Goal: Information Seeking & Learning: Learn about a topic

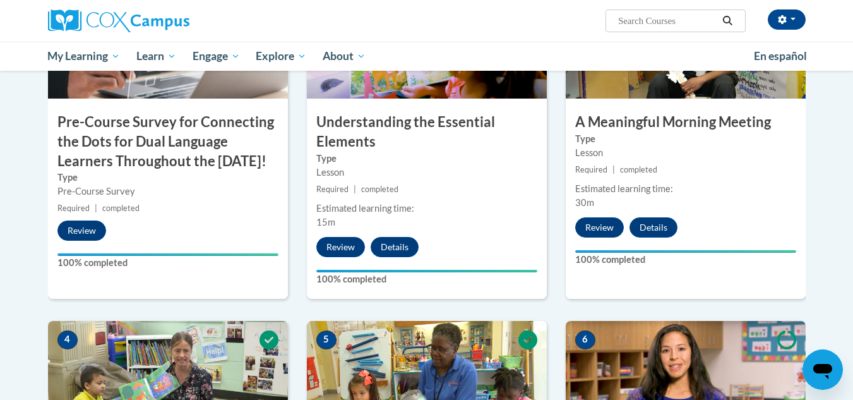
scroll to position [316, 0]
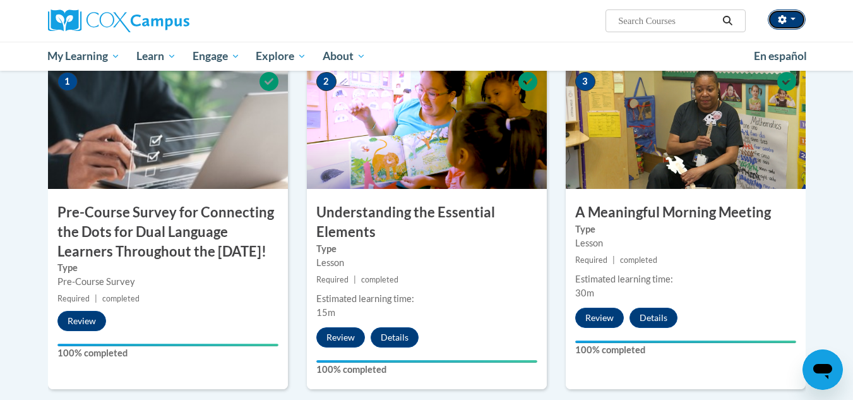
click at [785, 21] on icon "button" at bounding box center [782, 19] width 8 height 9
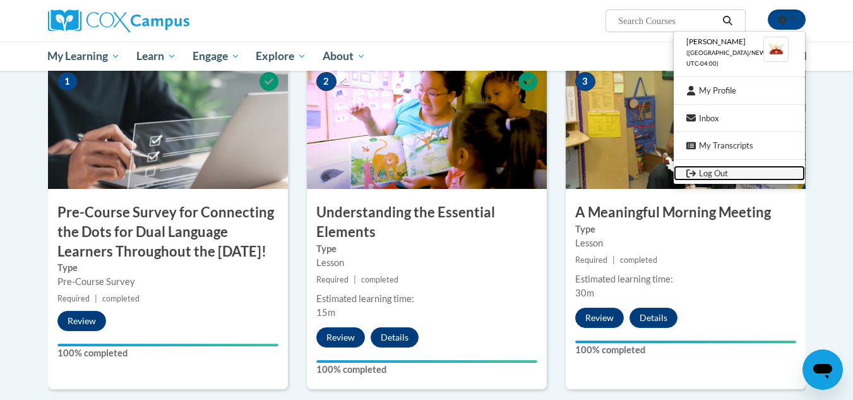
click at [693, 170] on icon "Logout" at bounding box center [690, 173] width 9 height 9
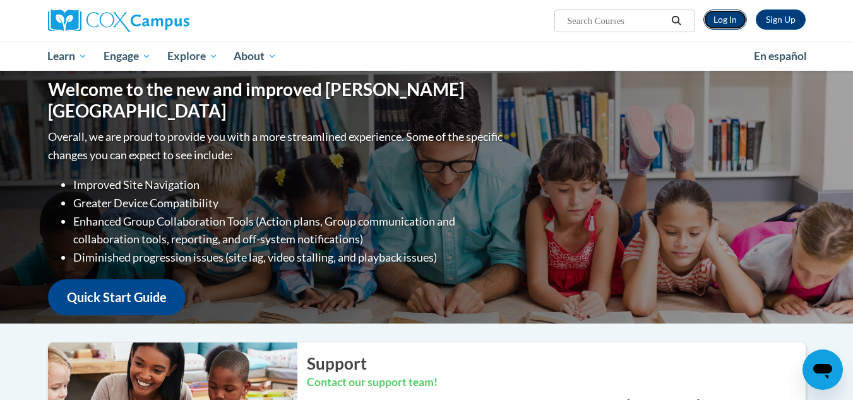
click at [733, 14] on link "Log In" at bounding box center [725, 19] width 44 height 20
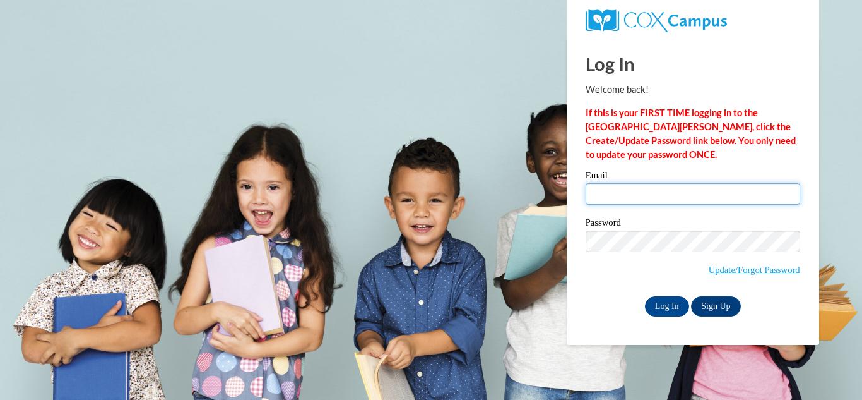
drag, startPoint x: 0, startPoint y: 0, endPoint x: 643, endPoint y: 193, distance: 671.7
click at [643, 193] on input "Email" at bounding box center [693, 193] width 215 height 21
type input "tonieanderson90@gmail.com"
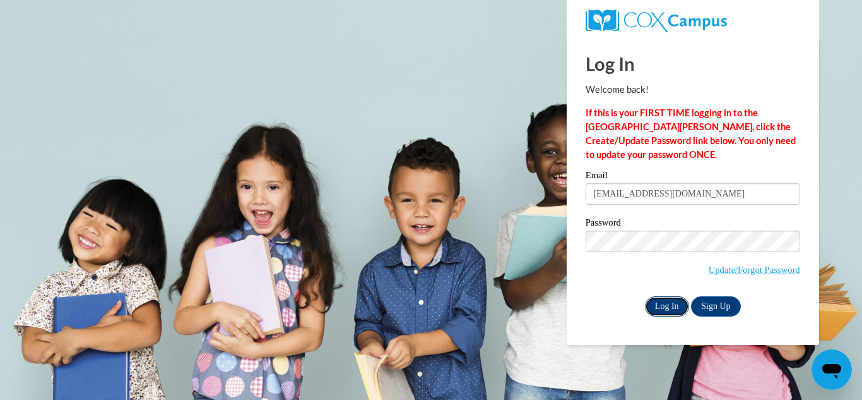
click at [660, 304] on input "Log In" at bounding box center [667, 306] width 44 height 20
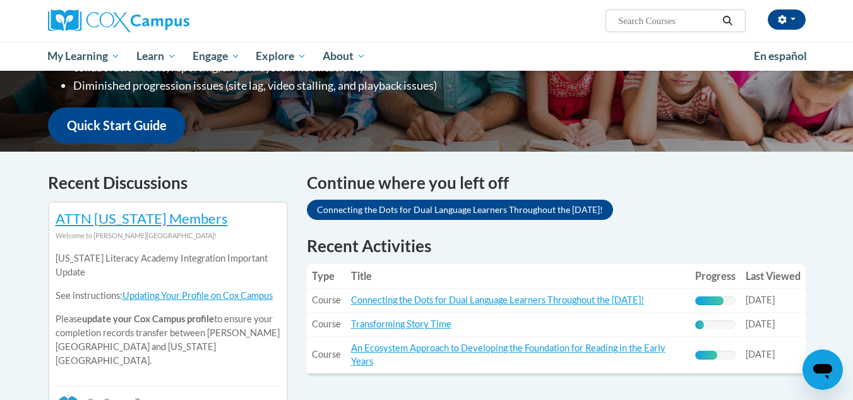
scroll to position [316, 0]
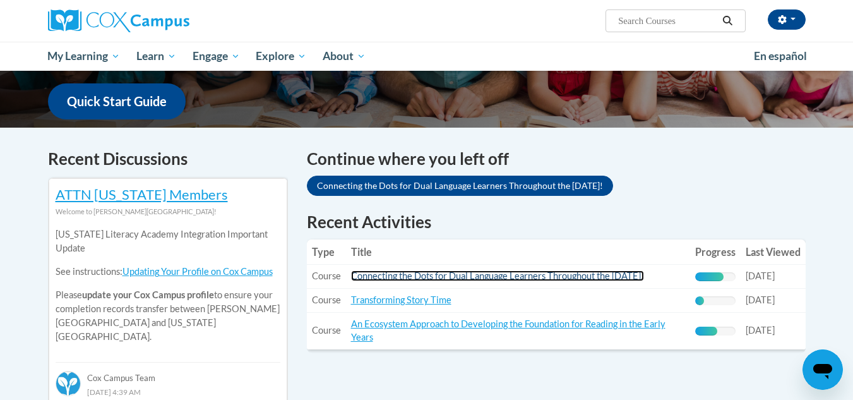
click at [616, 271] on link "Connecting the Dots for Dual Language Learners Throughout the Preschool Day!" at bounding box center [497, 275] width 293 height 11
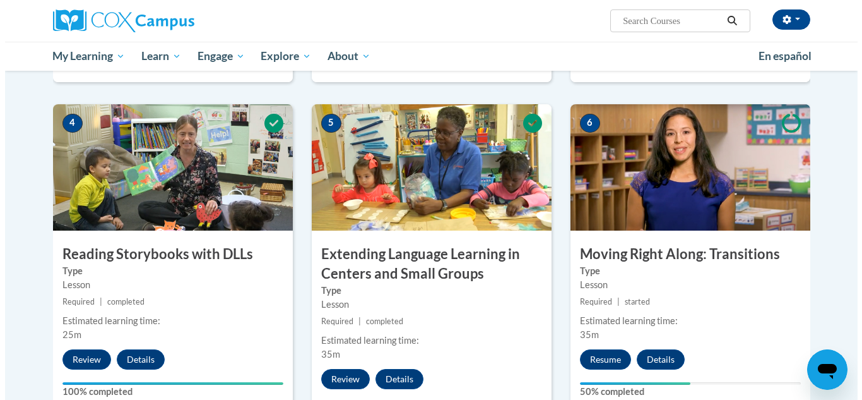
scroll to position [694, 0]
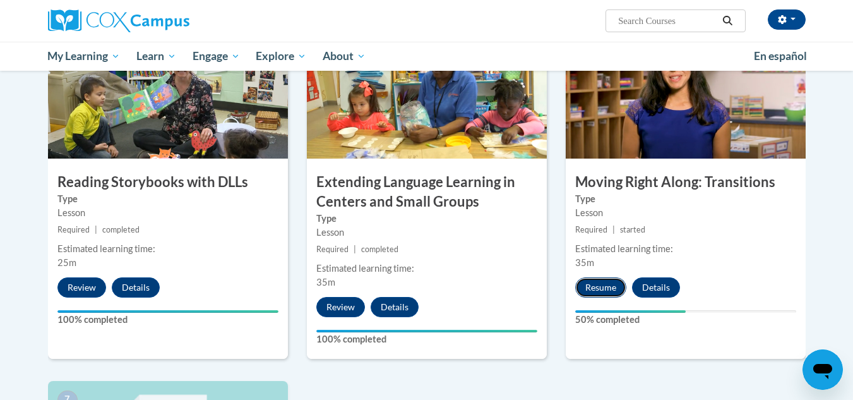
click at [616, 287] on button "Resume" at bounding box center [600, 287] width 51 height 20
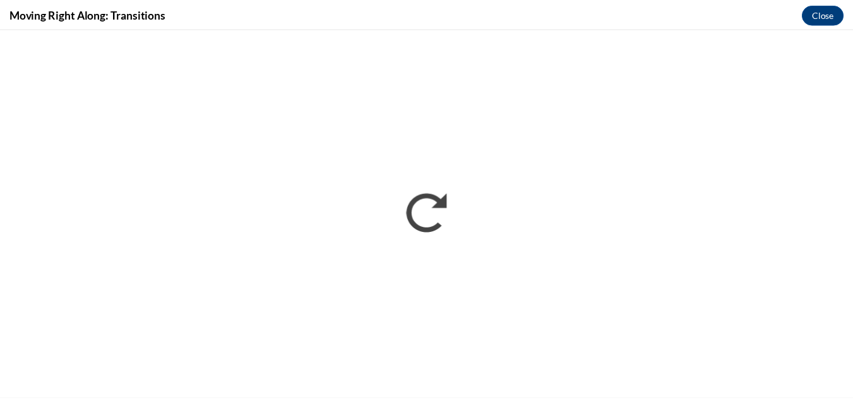
scroll to position [0, 0]
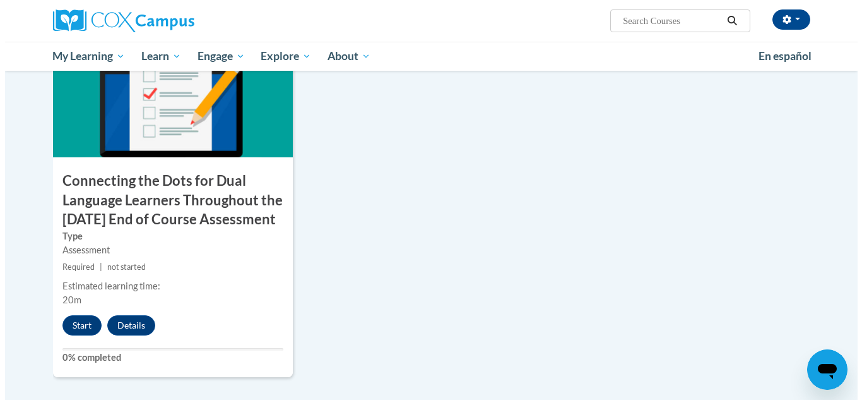
scroll to position [1100, 0]
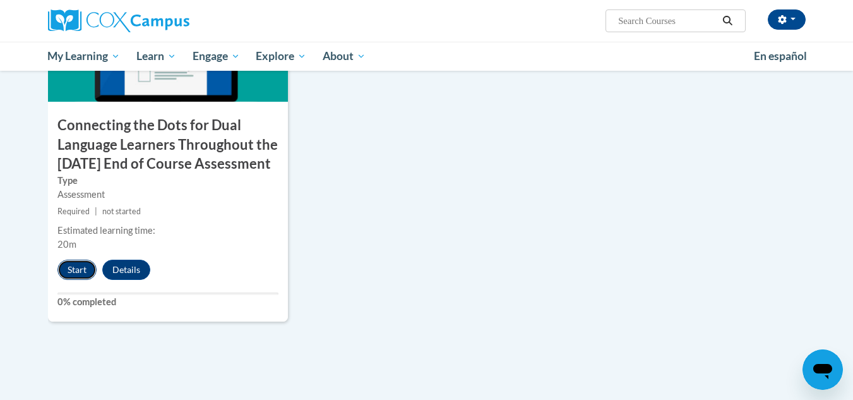
click at [78, 280] on button "Start" at bounding box center [76, 269] width 39 height 20
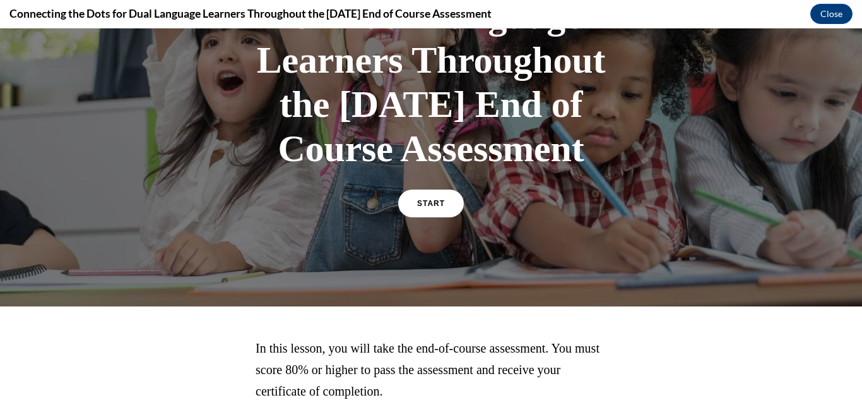
scroll to position [189, 0]
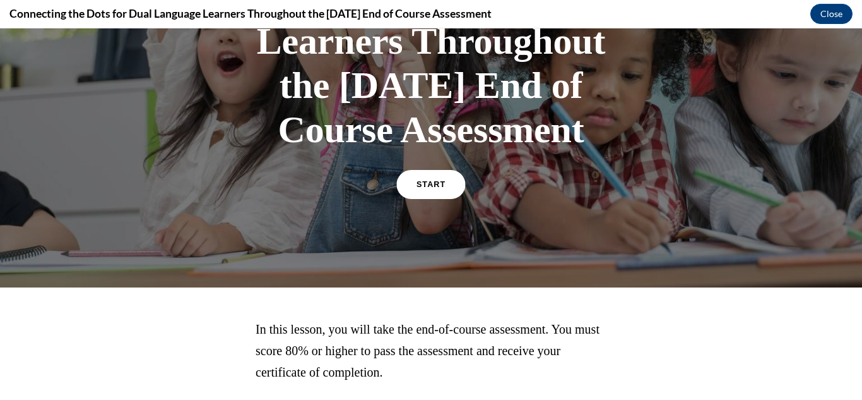
click at [427, 199] on link "START" at bounding box center [430, 184] width 69 height 29
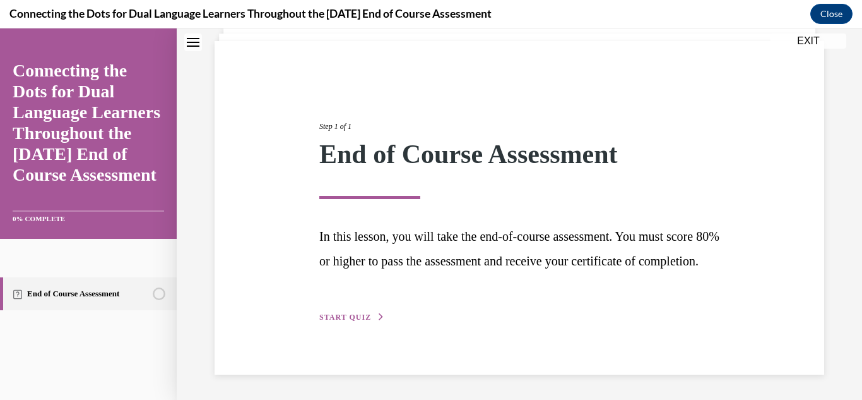
scroll to position [108, 0]
click at [371, 313] on button "START QUIZ" at bounding box center [352, 316] width 66 height 11
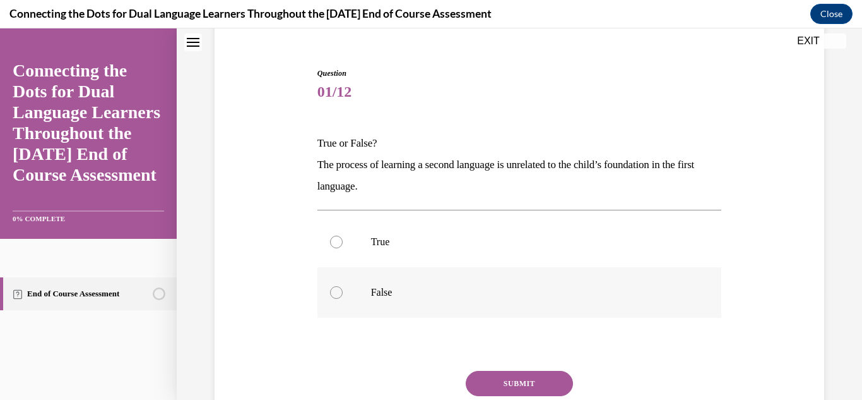
click at [379, 295] on p "False" at bounding box center [530, 292] width 319 height 13
click at [343, 295] on input "False" at bounding box center [336, 292] width 13 height 13
radio input "true"
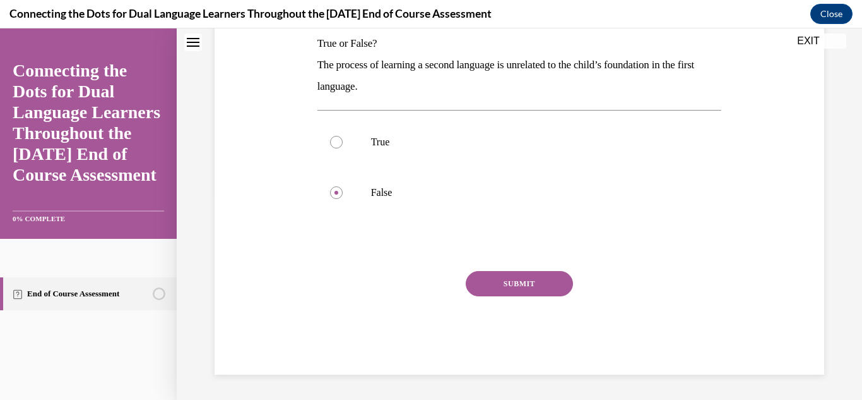
click at [489, 278] on button "SUBMIT" at bounding box center [519, 283] width 107 height 25
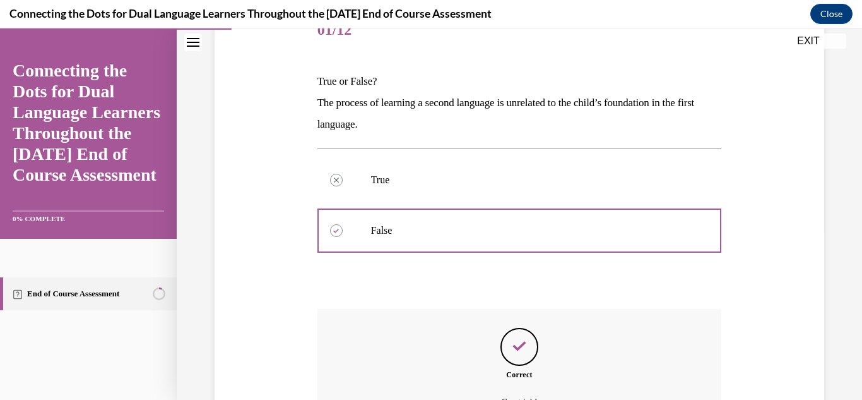
scroll to position [310, 0]
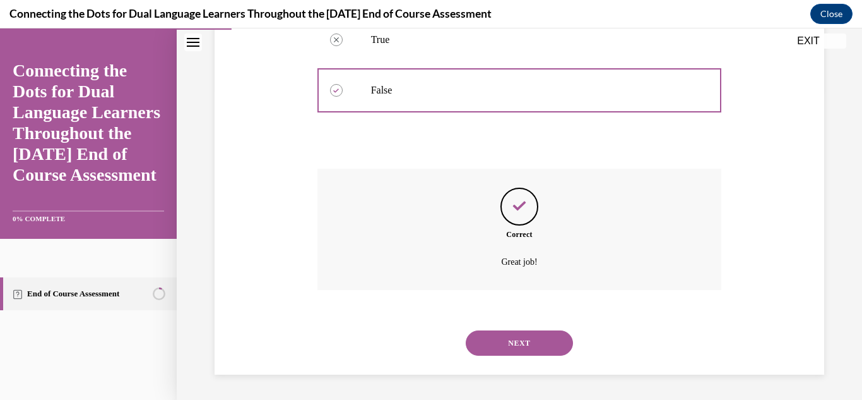
click at [537, 340] on button "NEXT" at bounding box center [519, 342] width 107 height 25
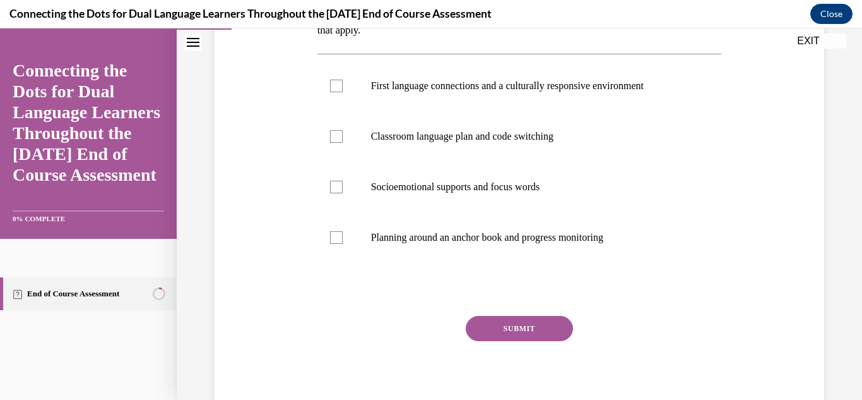
scroll to position [253, 0]
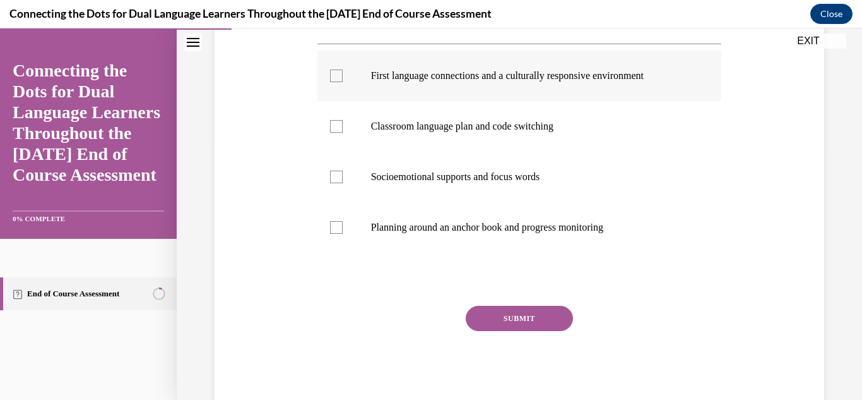
click at [439, 74] on p "First language connections and a culturally responsive environment" at bounding box center [530, 75] width 319 height 13
click at [343, 74] on input "First language connections and a culturally responsive environment" at bounding box center [336, 75] width 13 height 13
checkbox input "true"
click at [467, 176] on p "Socioemotional supports and focus words" at bounding box center [530, 176] width 319 height 13
click at [343, 176] on input "Socioemotional supports and focus words" at bounding box center [336, 176] width 13 height 13
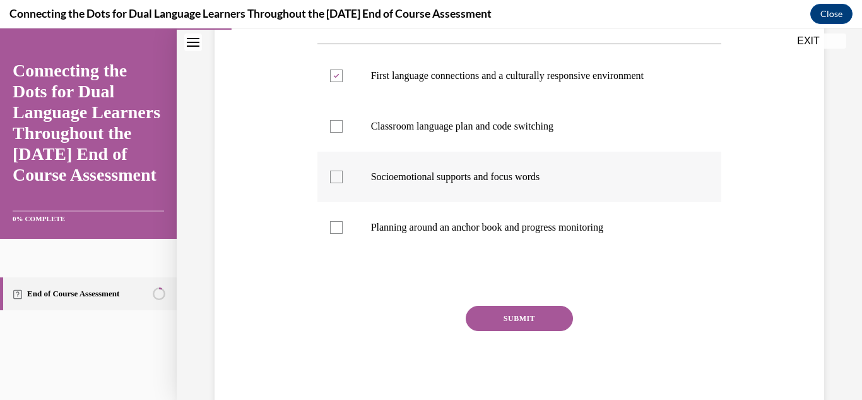
checkbox input "true"
click at [528, 75] on p "First language connections and a culturally responsive environment" at bounding box center [530, 75] width 319 height 13
click at [343, 75] on input "First language connections and a culturally responsive environment" at bounding box center [336, 75] width 13 height 13
checkbox input "false"
click at [506, 315] on button "SUBMIT" at bounding box center [519, 318] width 107 height 25
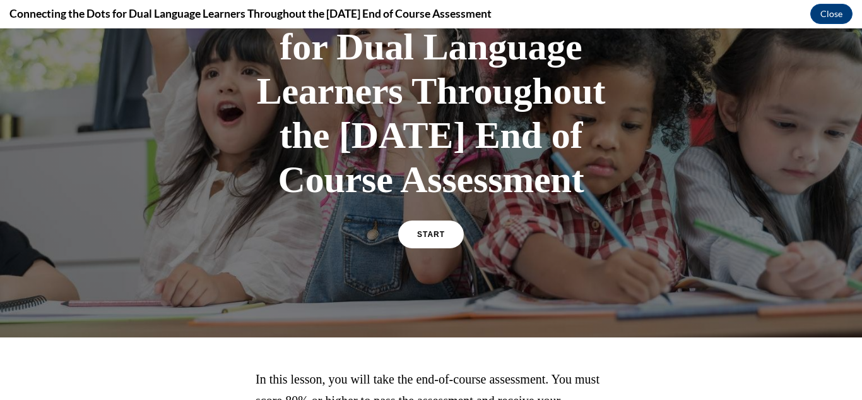
scroll to position [189, 0]
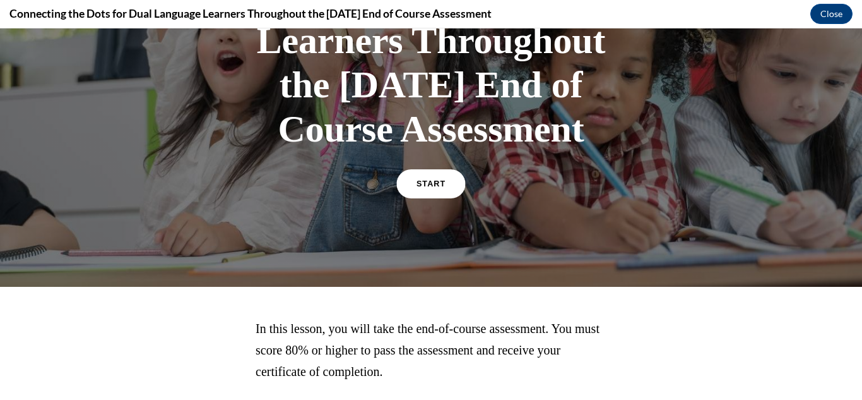
click at [424, 189] on span "START" at bounding box center [431, 183] width 29 height 9
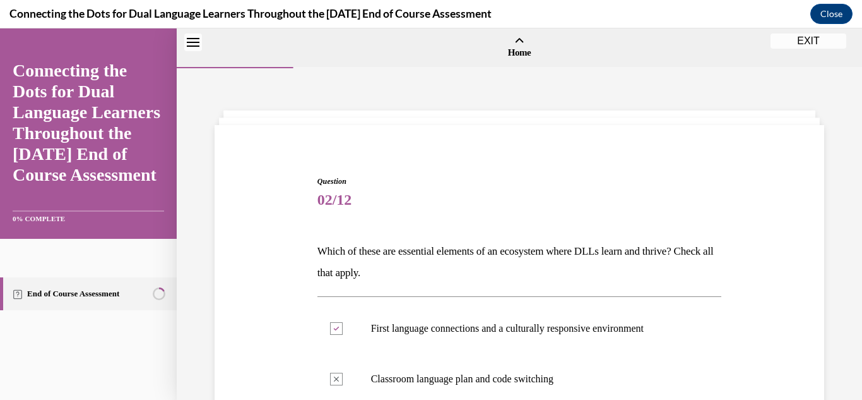
scroll to position [390, 0]
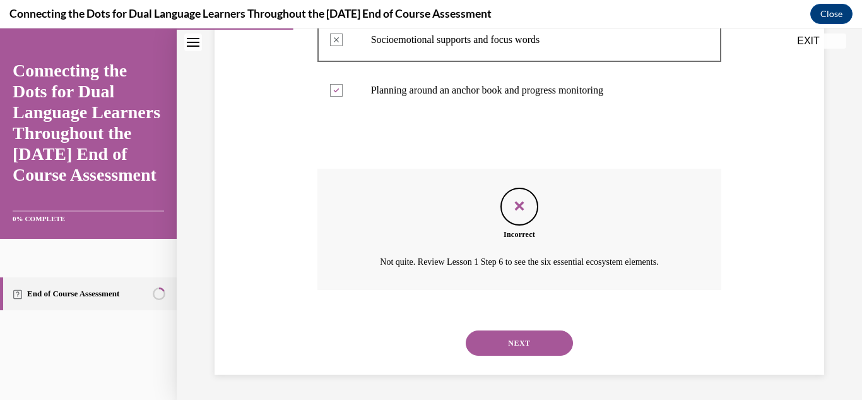
click at [809, 40] on button "EXIT" at bounding box center [809, 40] width 76 height 15
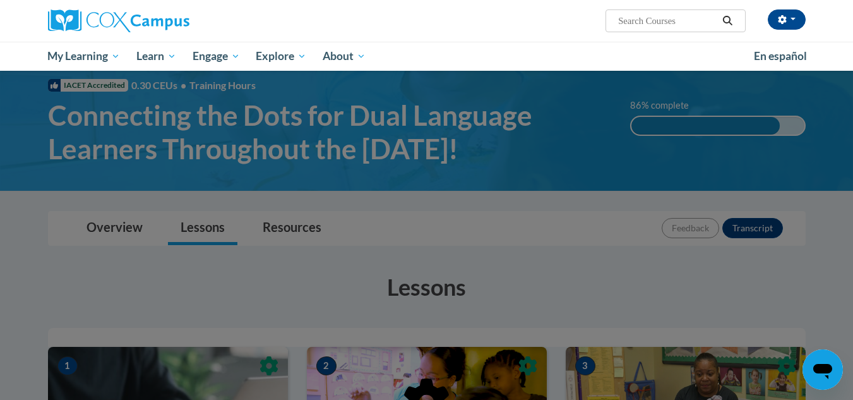
scroll to position [27, 0]
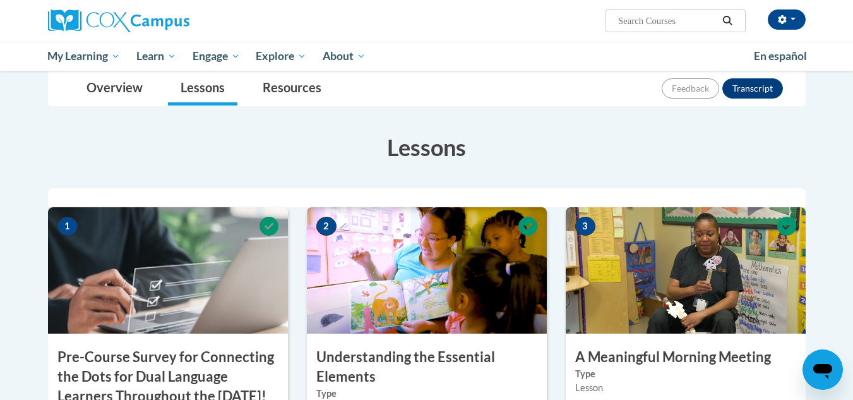
scroll to position [167, 0]
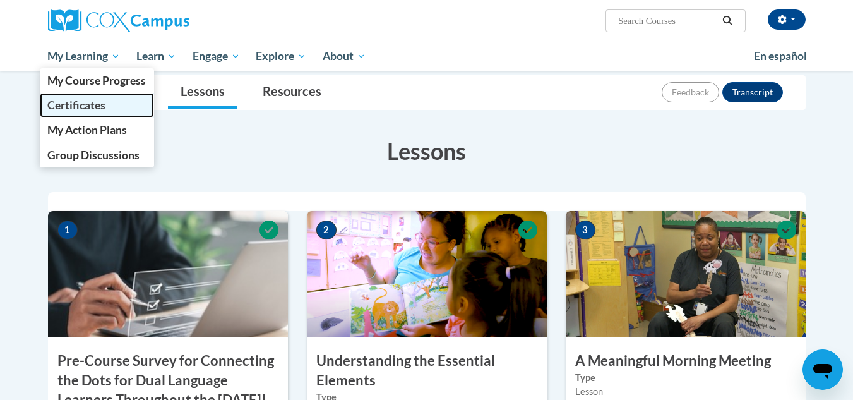
click at [64, 102] on span "Certificates" at bounding box center [76, 104] width 58 height 13
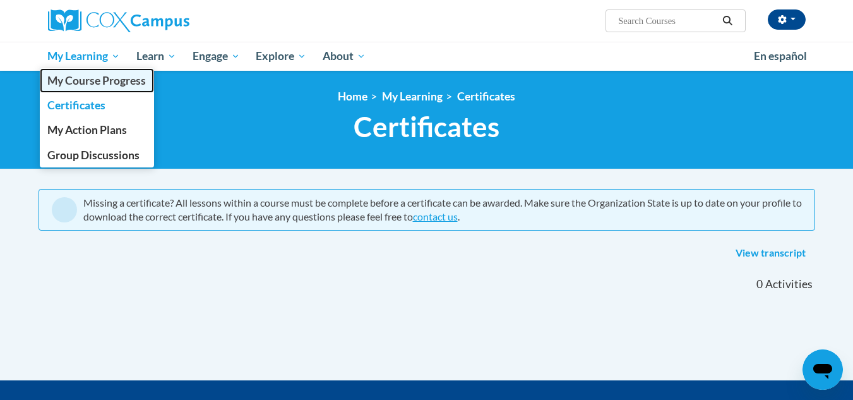
click at [138, 74] on span "My Course Progress" at bounding box center [96, 80] width 98 height 13
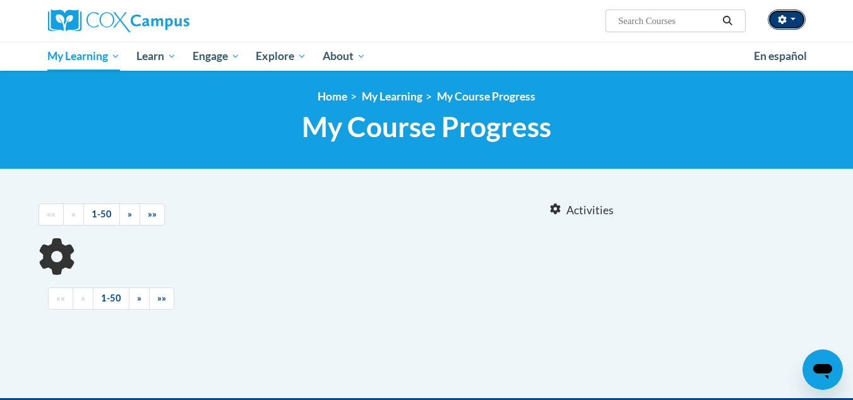
drag, startPoint x: 0, startPoint y: 0, endPoint x: 798, endPoint y: 23, distance: 798.3
click at [798, 23] on button "button" at bounding box center [787, 19] width 38 height 20
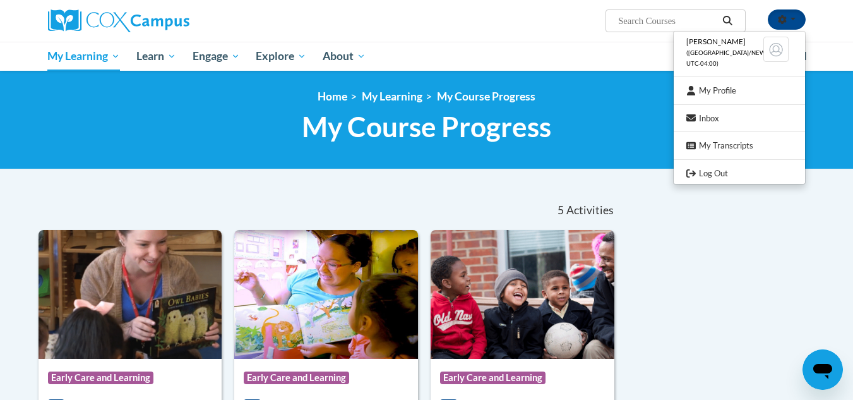
click at [583, 39] on div "Gearlean Johnson (America/New_York UTC-04:00) My Profile Inbox My Transcripts L…" at bounding box center [426, 21] width 795 height 42
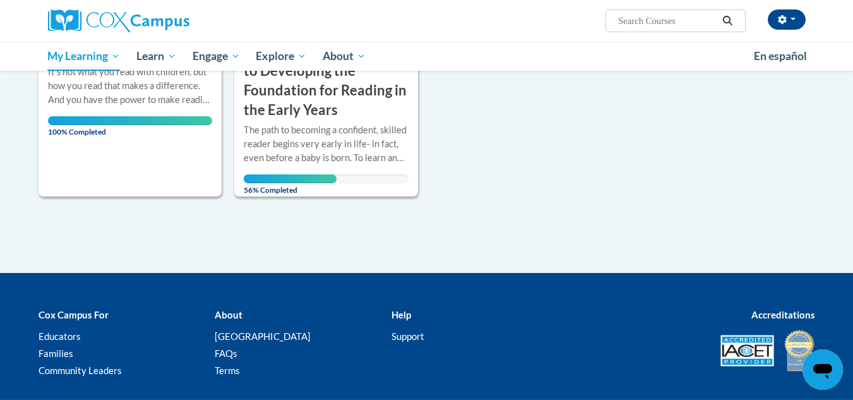
scroll to position [758, 0]
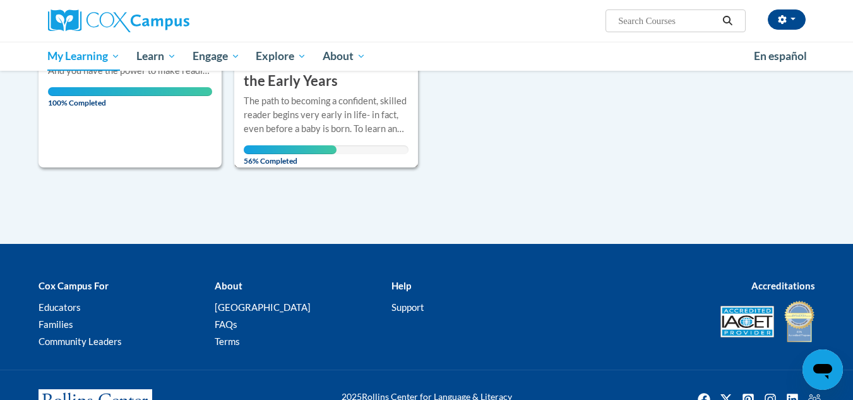
click at [306, 154] on div "The path to becoming a confident, skilled reader begins very early in life- in …" at bounding box center [326, 124] width 165 height 60
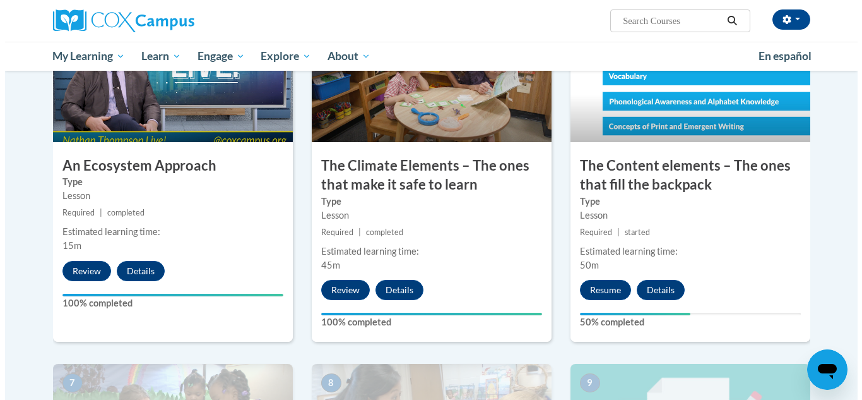
scroll to position [724, 0]
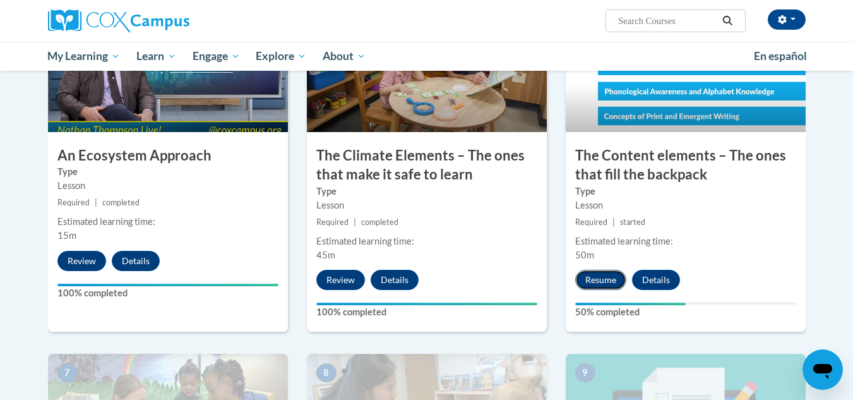
click at [595, 275] on button "Resume" at bounding box center [600, 280] width 51 height 20
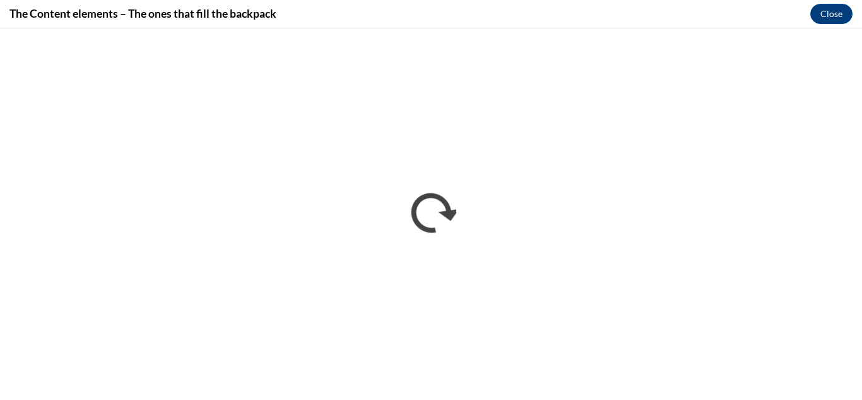
scroll to position [0, 0]
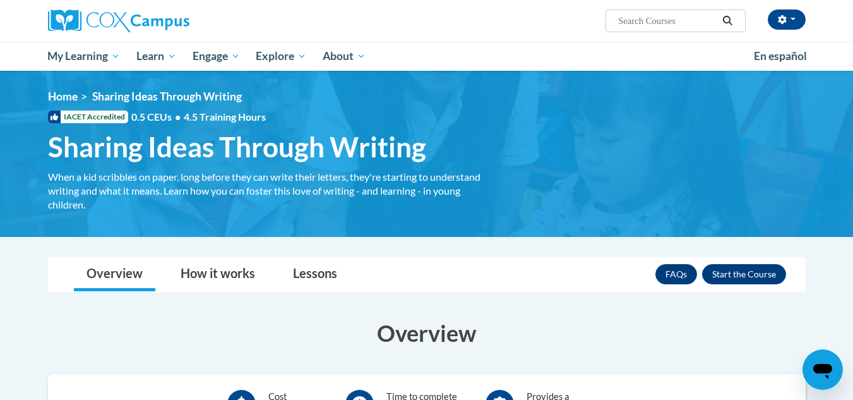
click at [793, 110] on div "<en>Home</en><fr>Accueil</fr><de>Zuhause</de><it>Casa</it><es>Casa</es><pt>Casa…" at bounding box center [426, 154] width 795 height 128
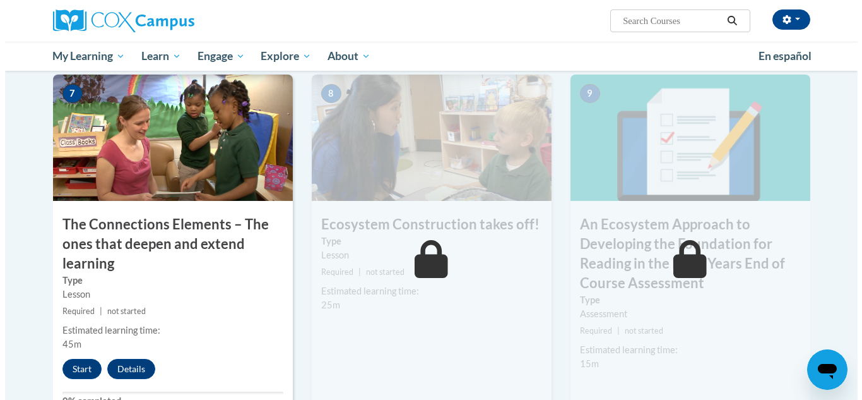
scroll to position [1136, 0]
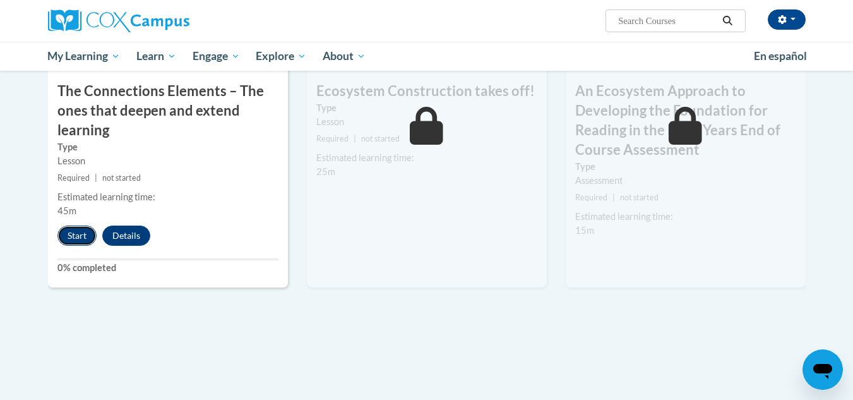
click at [83, 236] on button "Start" at bounding box center [76, 235] width 39 height 20
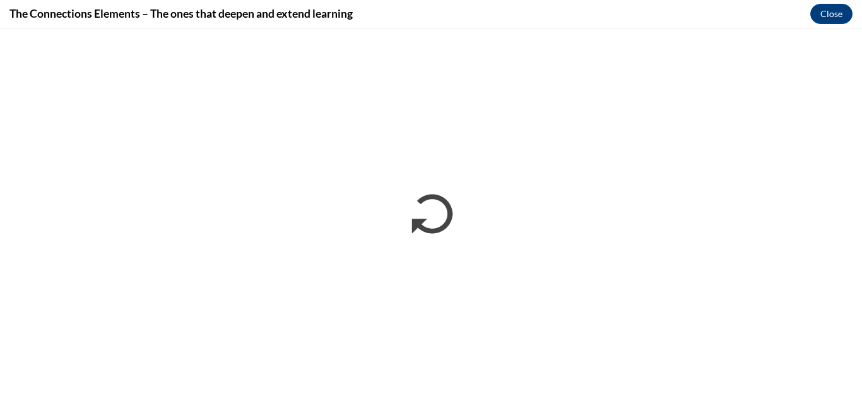
scroll to position [0, 0]
